Goal: Information Seeking & Learning: Learn about a topic

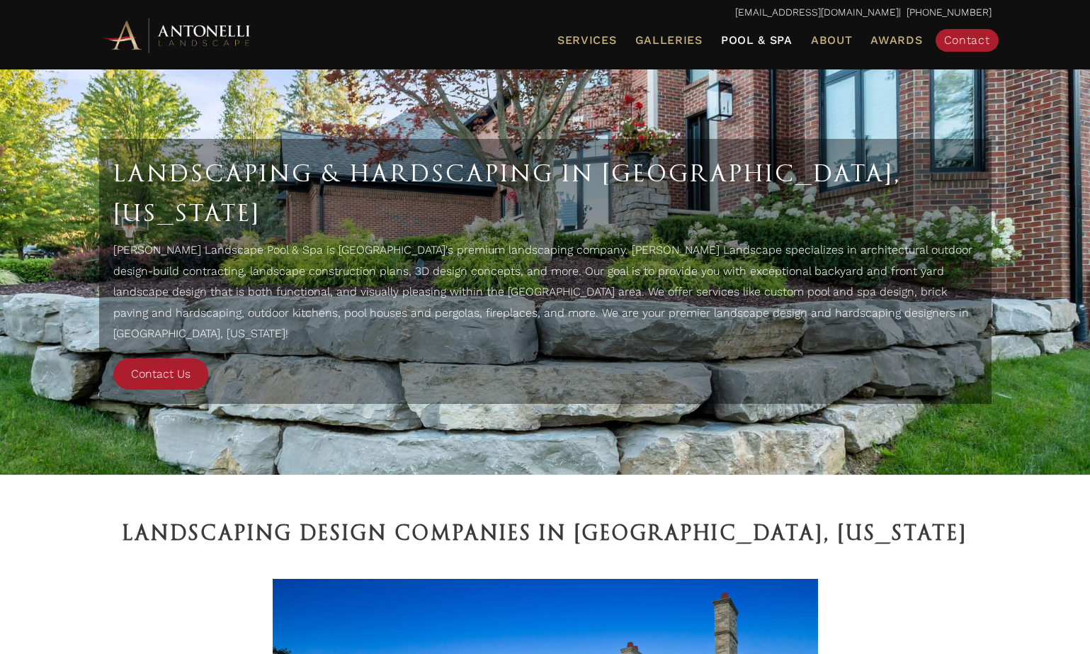
click at [746, 38] on span "Pool & Spa" at bounding box center [757, 39] width 72 height 13
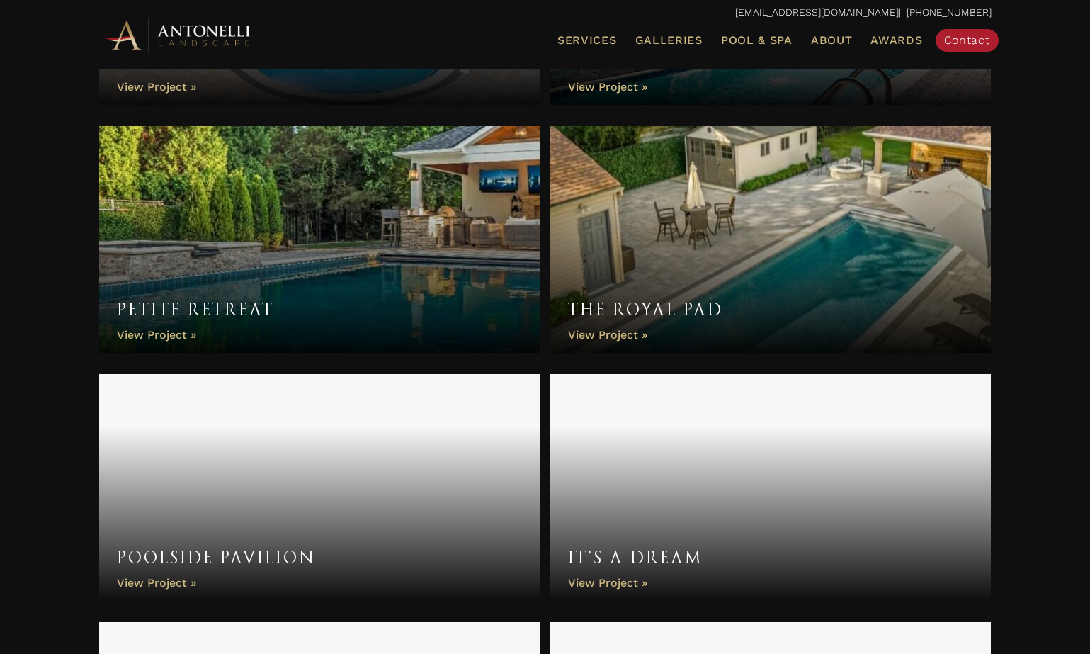
scroll to position [2944, 0]
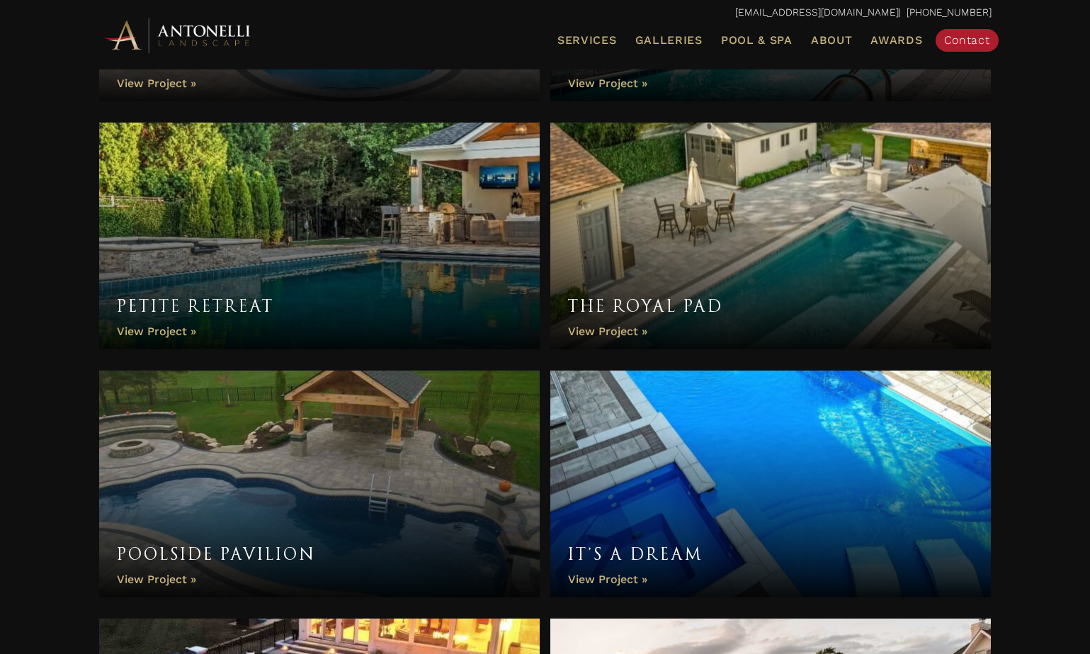
click at [624, 332] on link "The Royal Pad" at bounding box center [770, 236] width 441 height 227
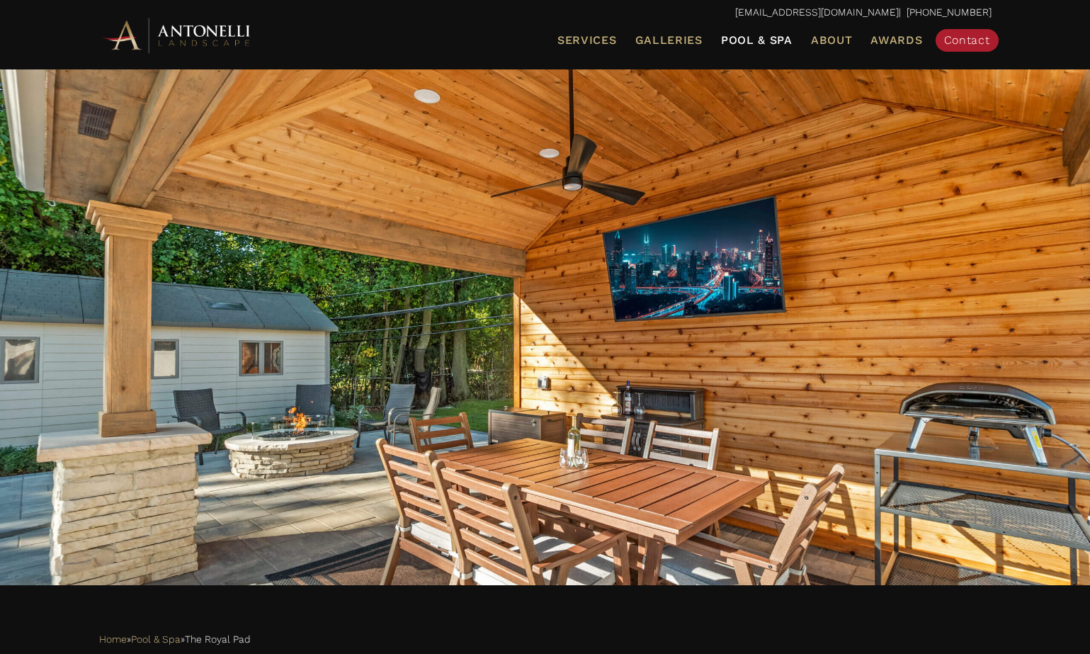
click at [755, 40] on span "Pool & Spa" at bounding box center [757, 39] width 72 height 13
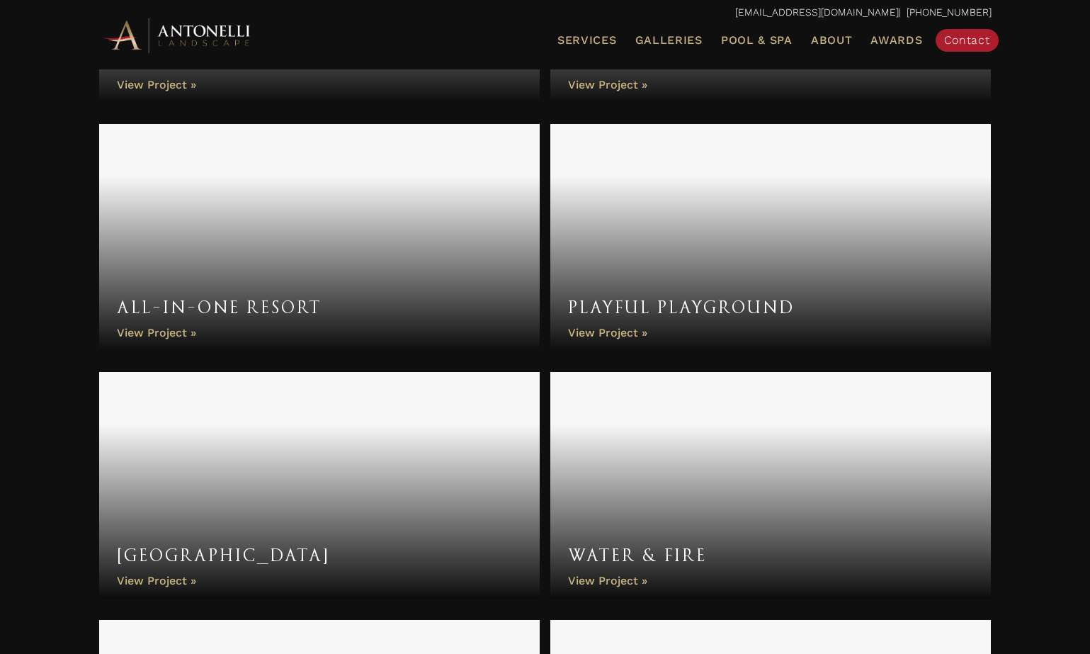
scroll to position [3935, 0]
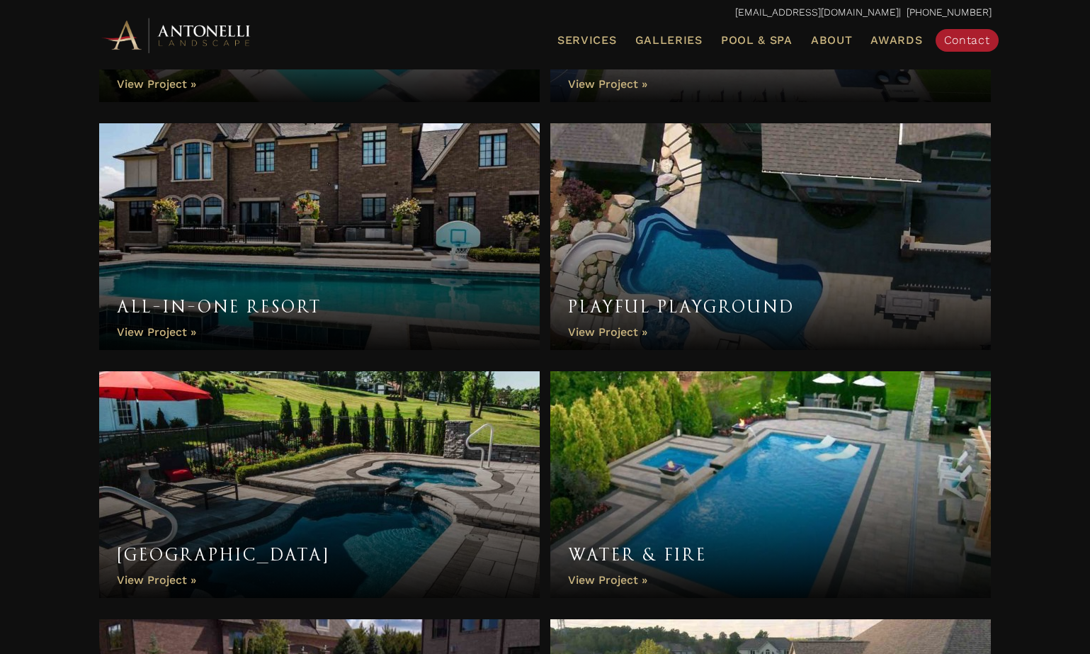
click at [631, 329] on link "Playful Playground" at bounding box center [770, 236] width 441 height 227
